Goal: Task Accomplishment & Management: Manage account settings

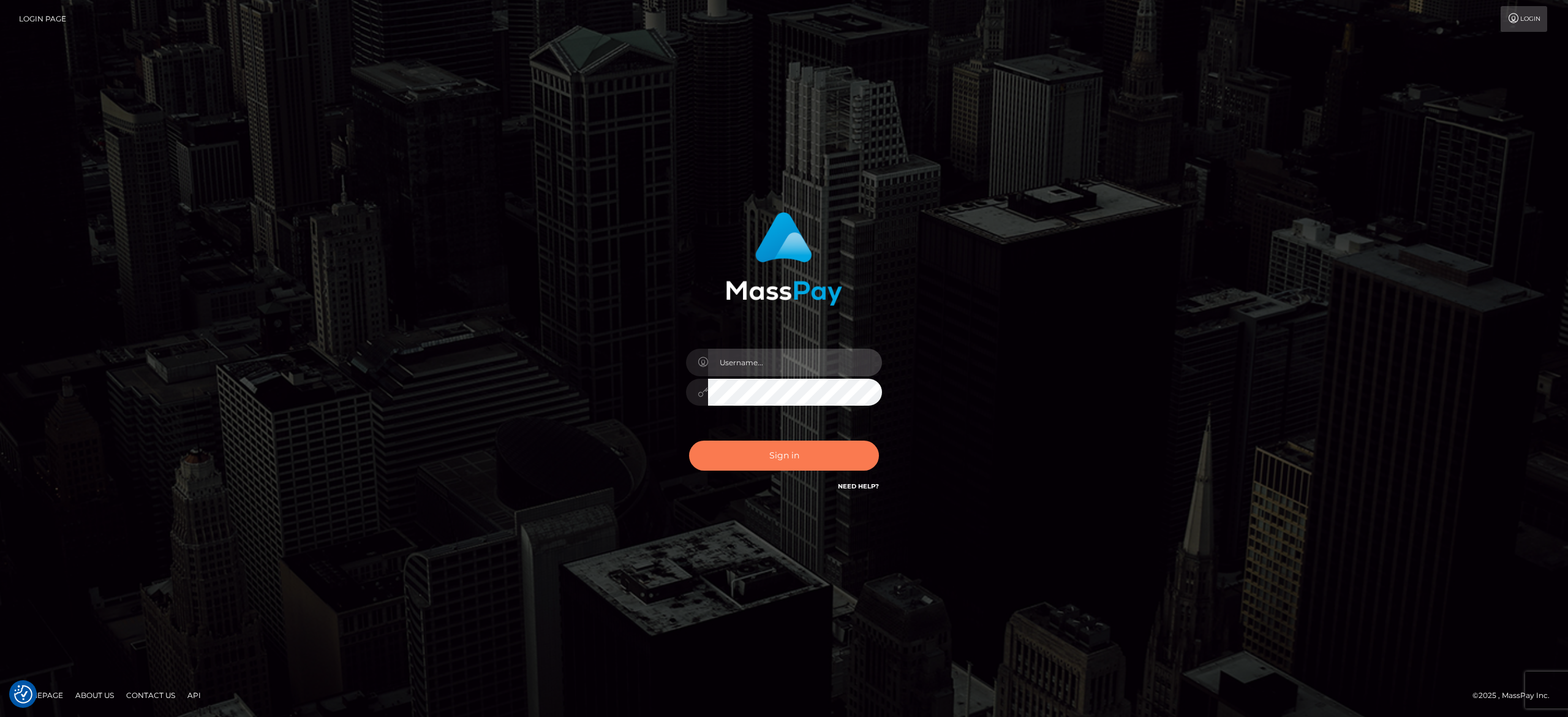
type input "[PERSON_NAME].[PERSON_NAME]"
click at [777, 455] on button "Sign in" at bounding box center [784, 455] width 190 height 30
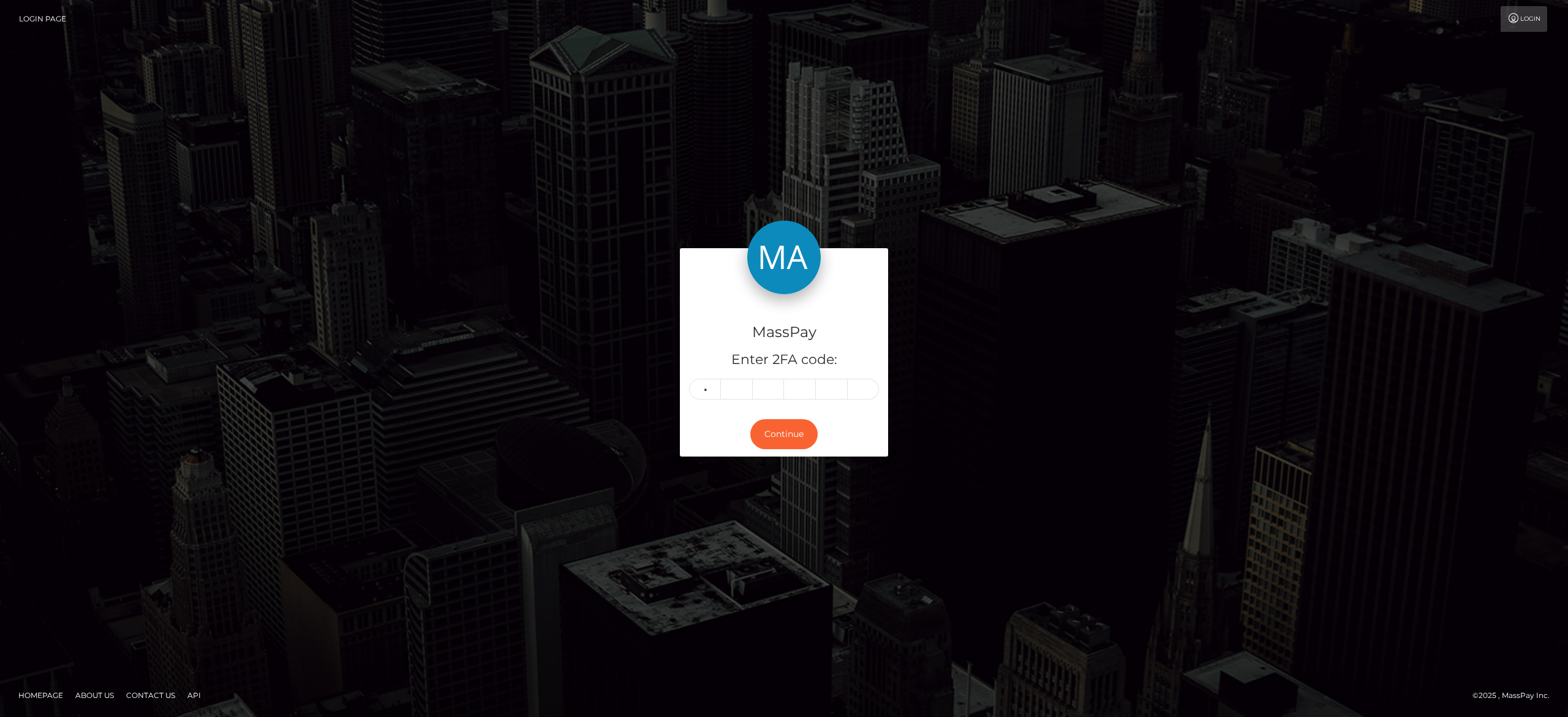
type input "4"
type input "2"
type input "9"
type input "8"
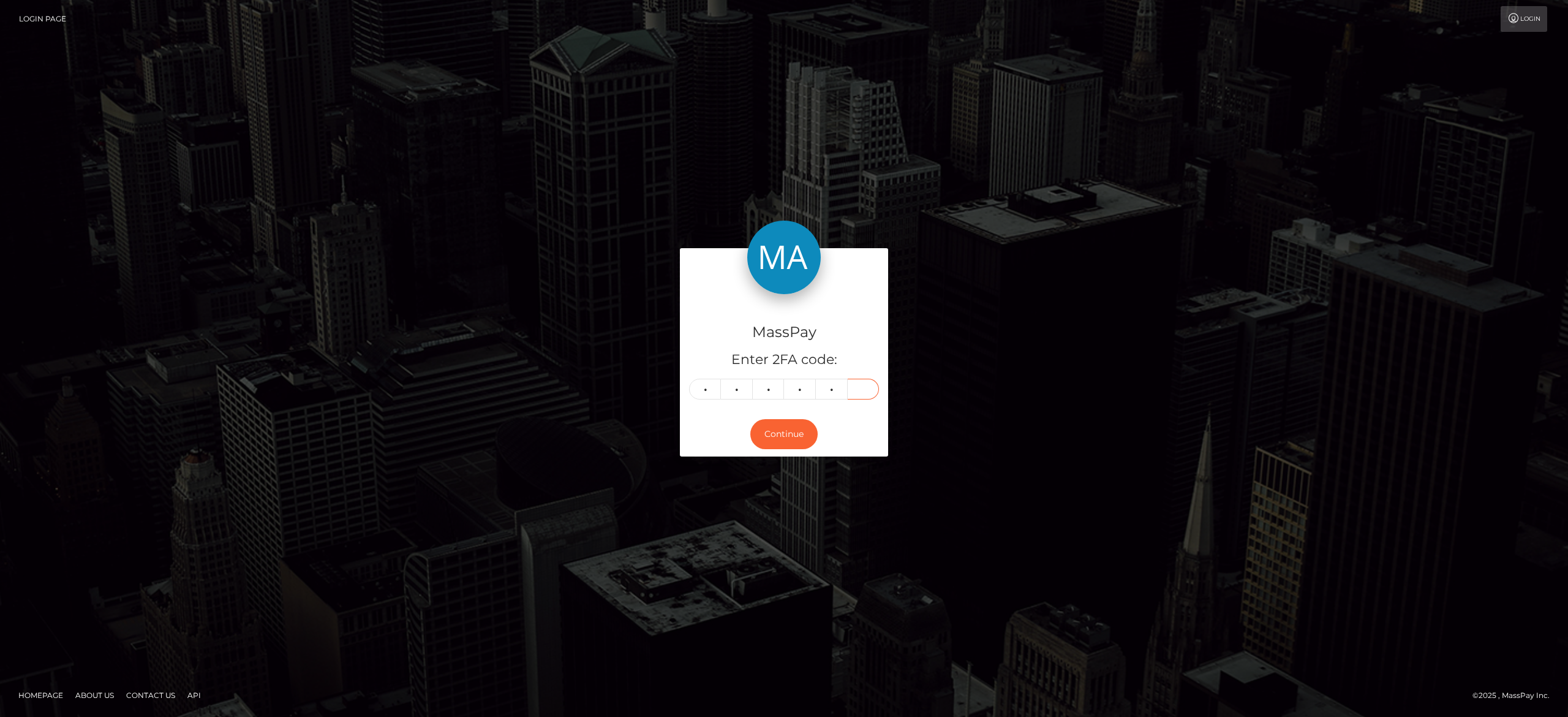
type input "4"
